Goal: Transaction & Acquisition: Obtain resource

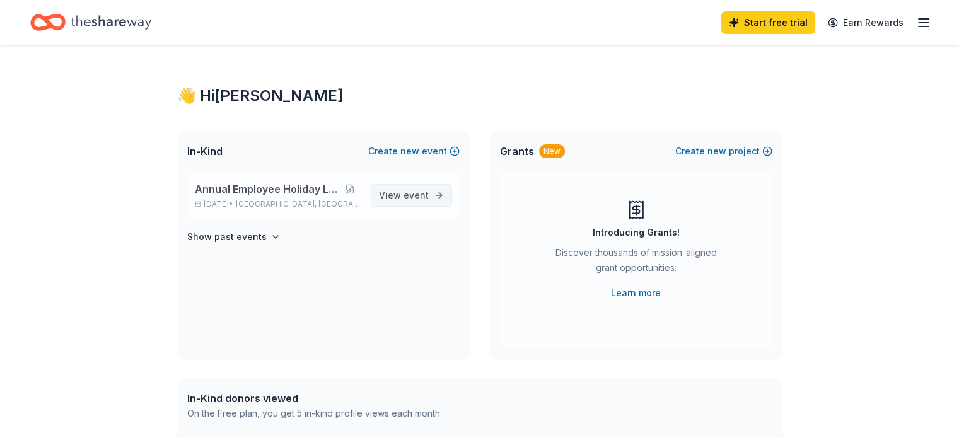
click at [407, 196] on span "event" at bounding box center [416, 195] width 25 height 11
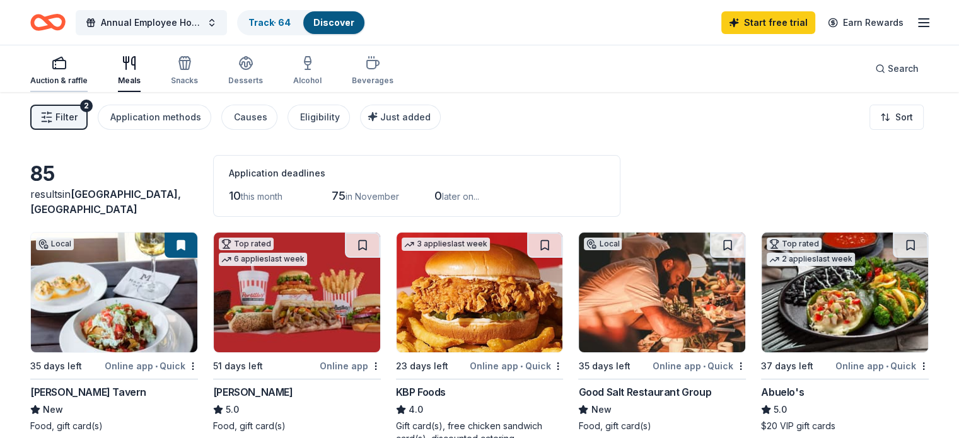
click at [76, 75] on div "Auction & raffle" at bounding box center [58, 71] width 57 height 30
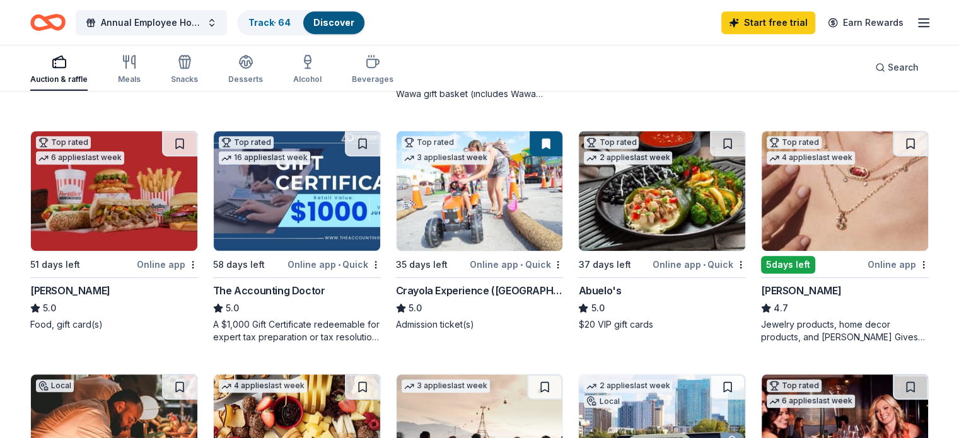
scroll to position [294, 0]
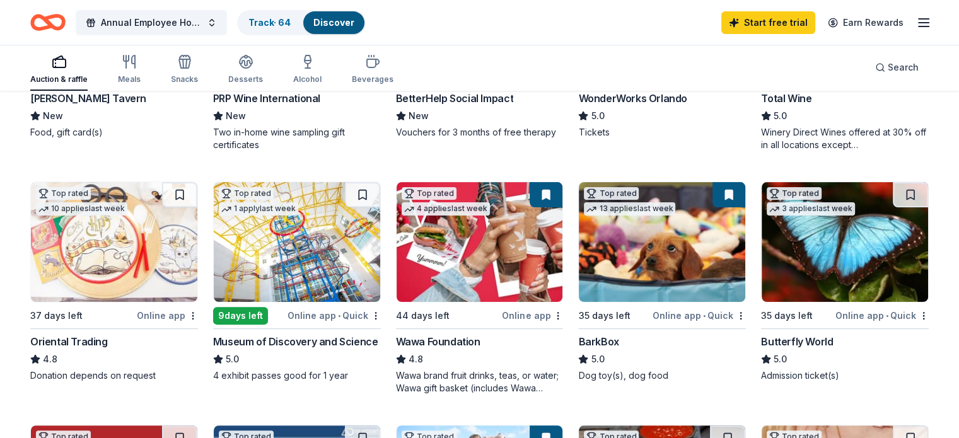
click at [462, 342] on div "Wawa Foundation" at bounding box center [438, 341] width 85 height 15
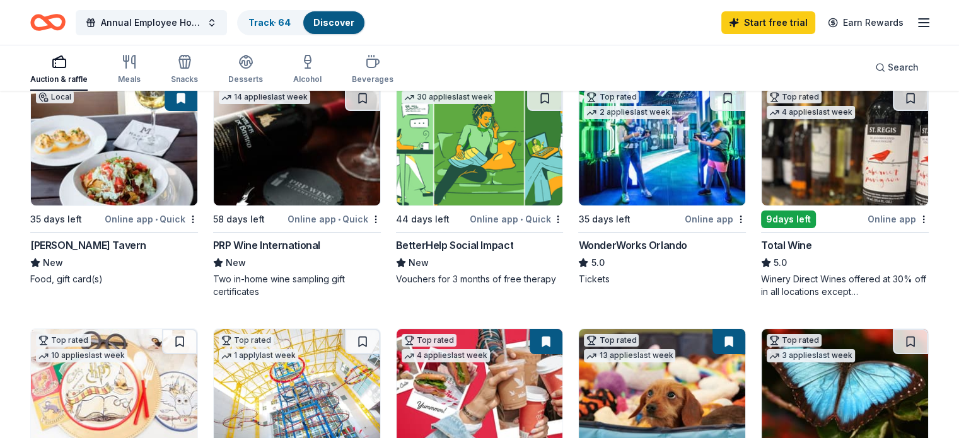
click at [785, 242] on div "Total Wine" at bounding box center [786, 245] width 50 height 15
click at [126, 61] on icon "button" at bounding box center [126, 62] width 0 height 13
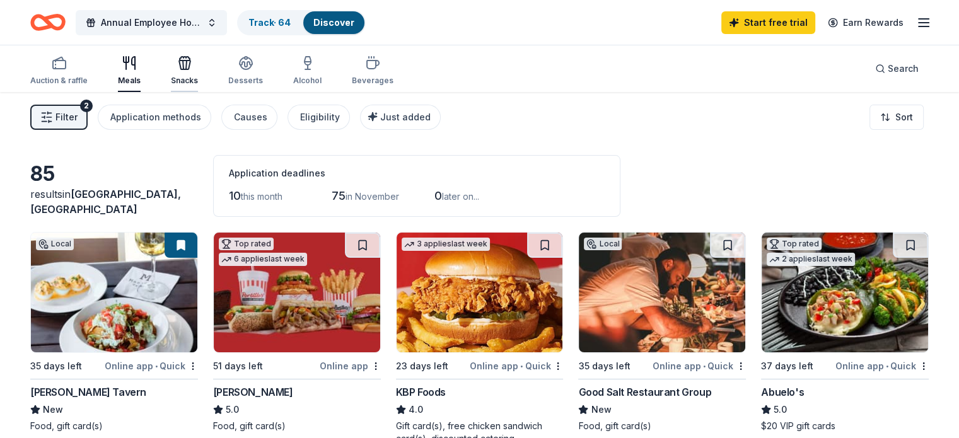
click at [198, 71] on div "Snacks" at bounding box center [184, 71] width 27 height 30
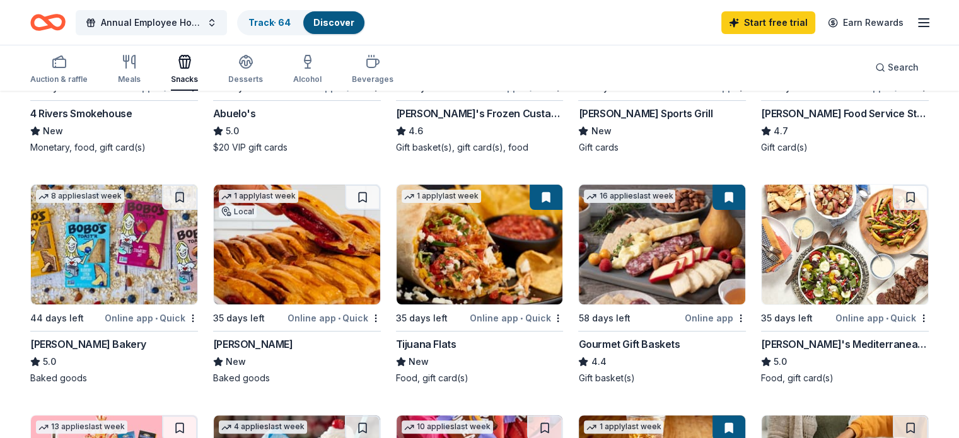
scroll to position [294, 0]
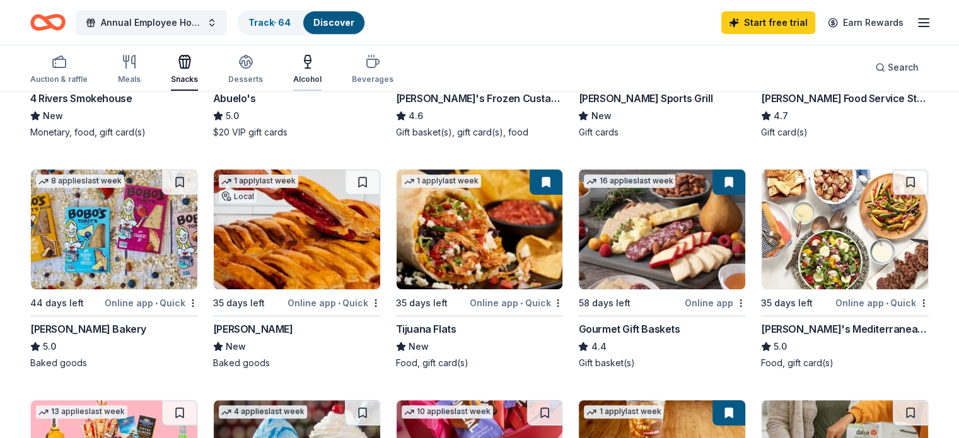
click at [313, 67] on div "button" at bounding box center [307, 61] width 28 height 15
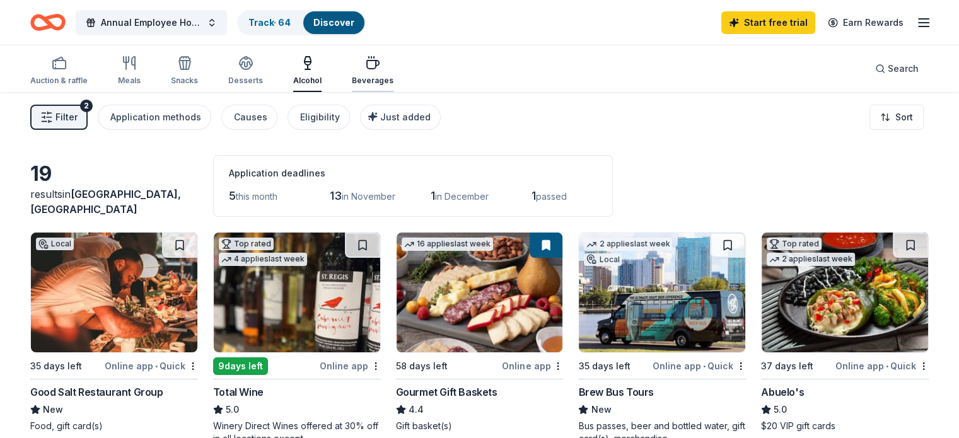
click at [394, 71] on div "Beverages" at bounding box center [373, 71] width 42 height 30
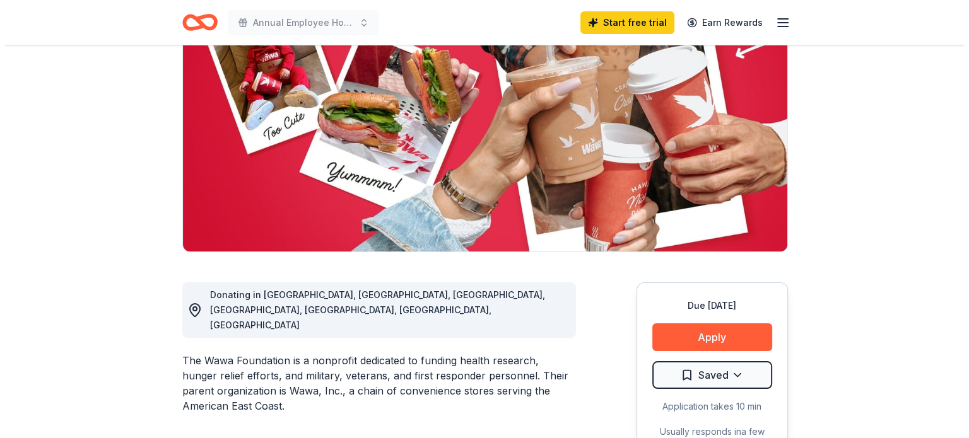
scroll to position [294, 0]
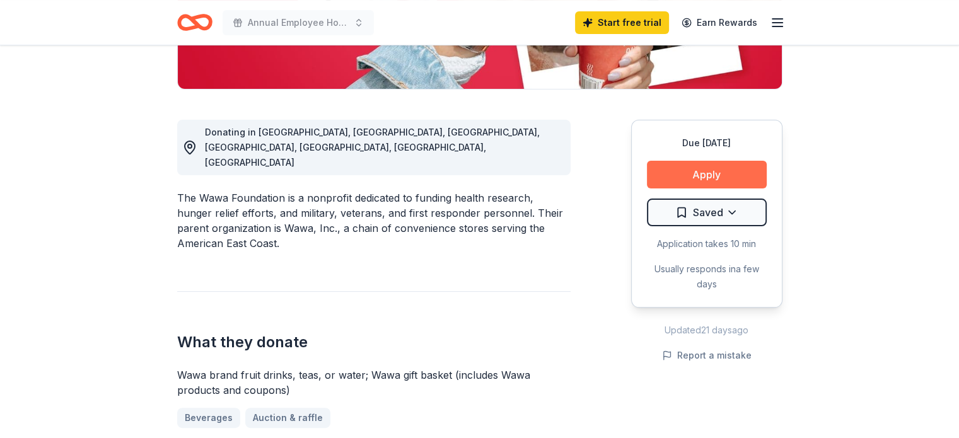
click at [738, 170] on button "Apply" at bounding box center [707, 175] width 120 height 28
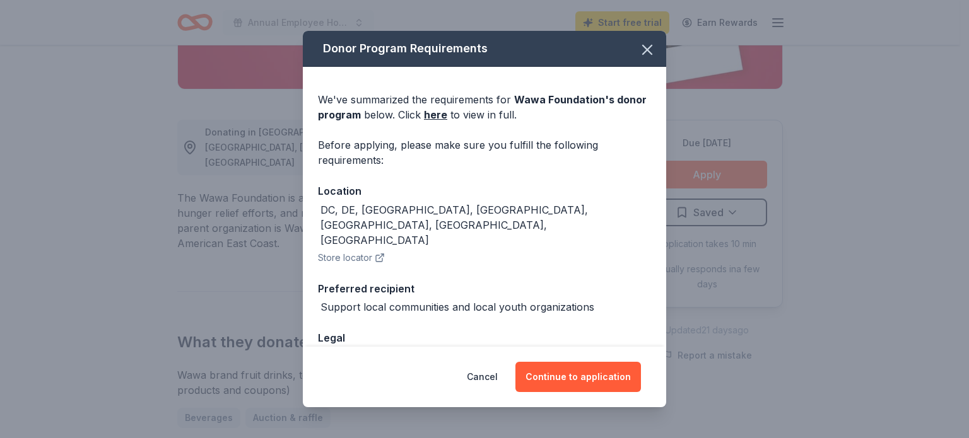
scroll to position [53, 0]
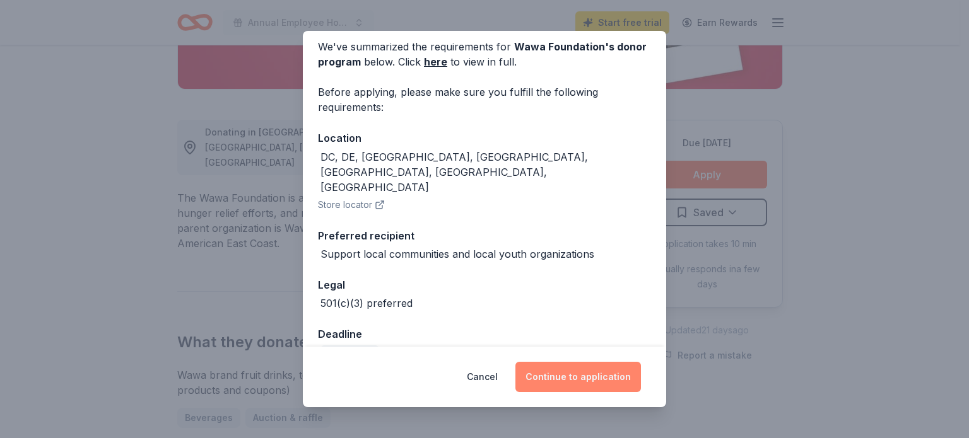
click at [607, 377] on button "Continue to application" at bounding box center [578, 377] width 126 height 30
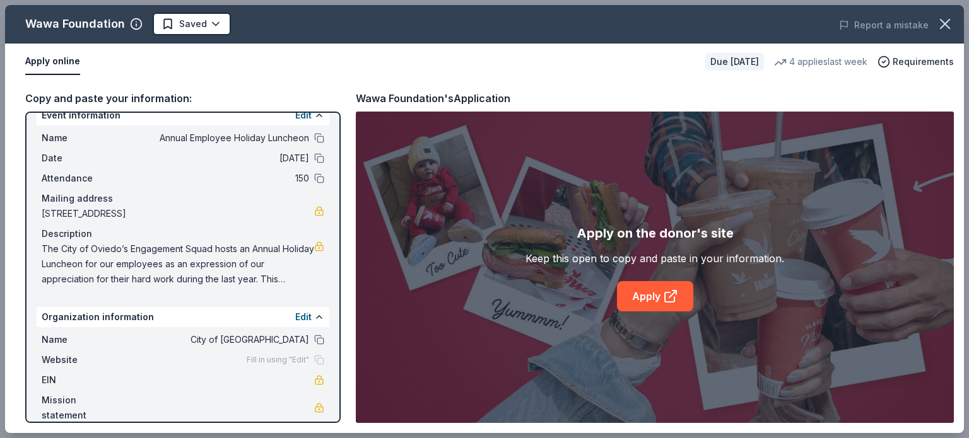
scroll to position [33, 0]
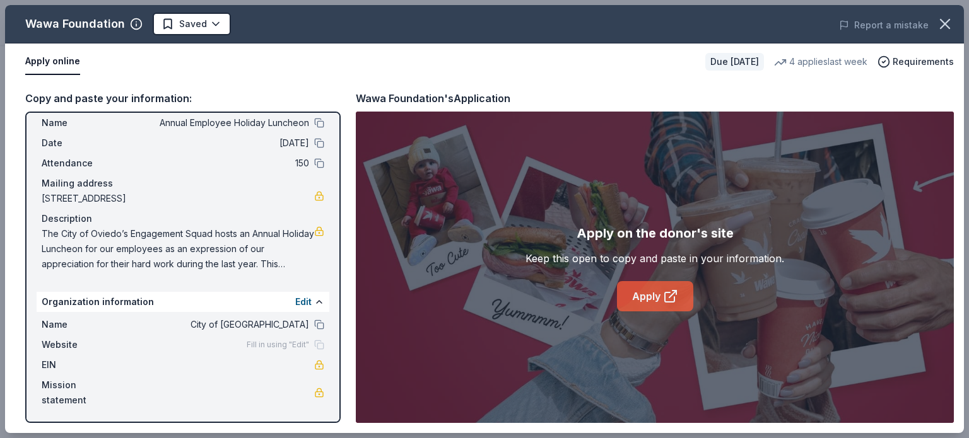
click at [677, 300] on icon at bounding box center [670, 296] width 15 height 15
